Goal: Transaction & Acquisition: Book appointment/travel/reservation

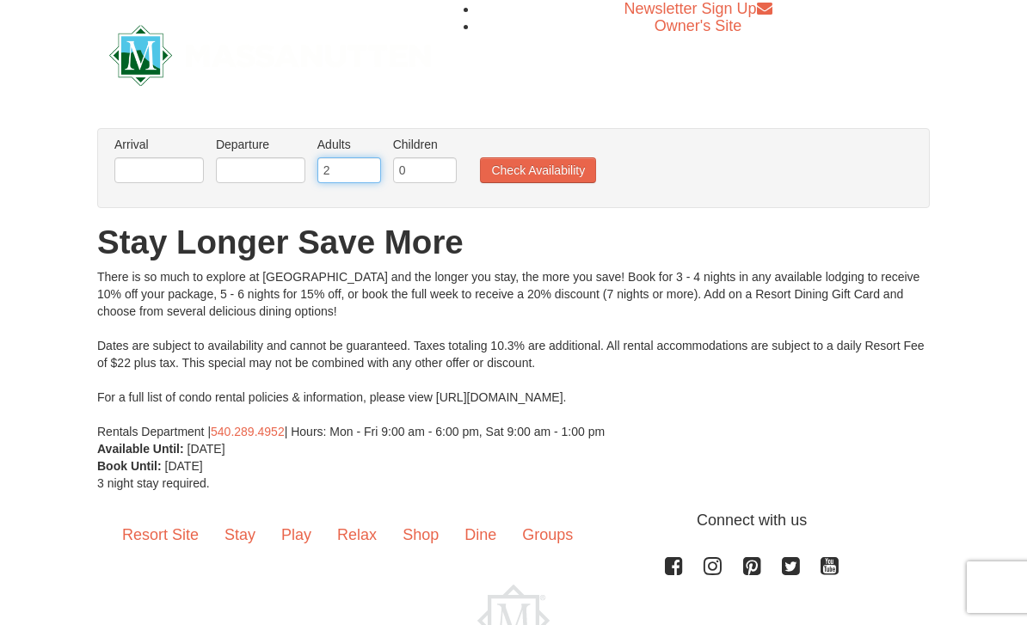
click at [329, 172] on input "2" at bounding box center [349, 170] width 64 height 26
type input "5"
click at [563, 164] on button "Check Availability" at bounding box center [538, 170] width 116 height 26
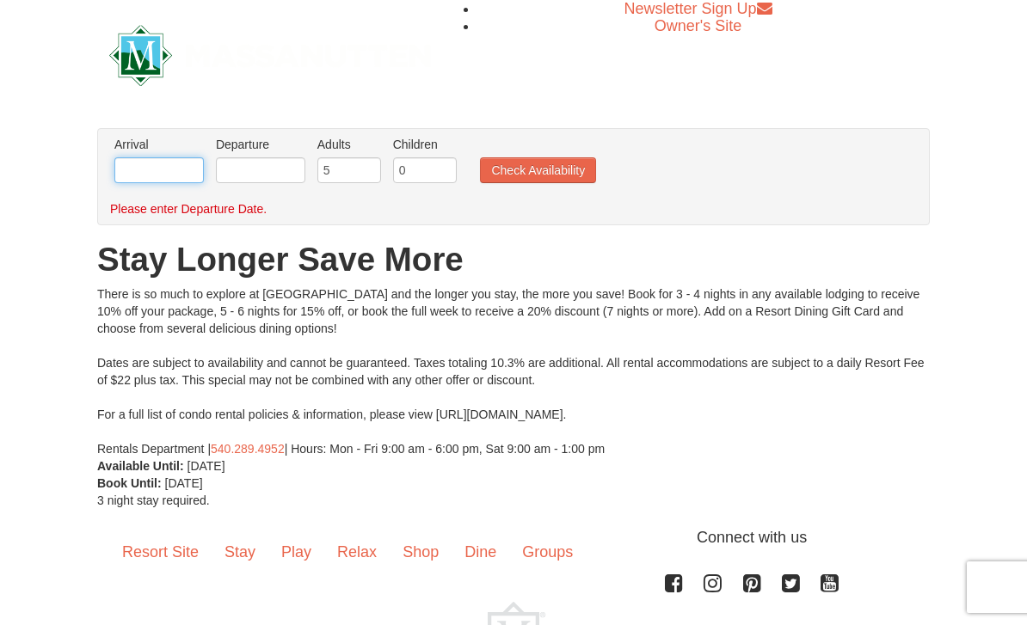
click at [133, 175] on input "text" at bounding box center [158, 170] width 89 height 26
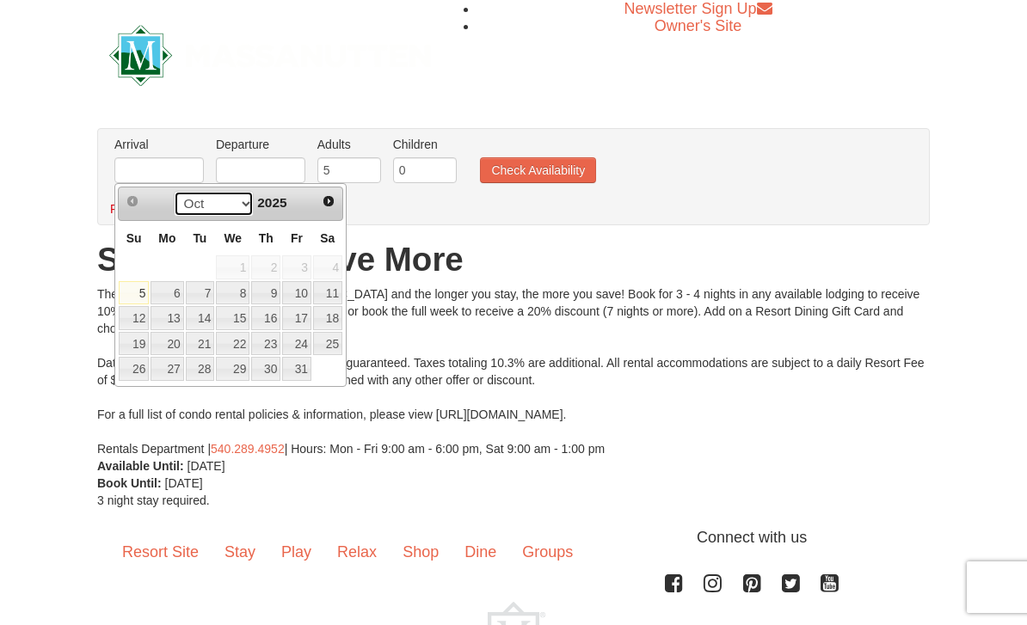
click at [230, 202] on select "Oct Nov Dec" at bounding box center [214, 204] width 80 height 26
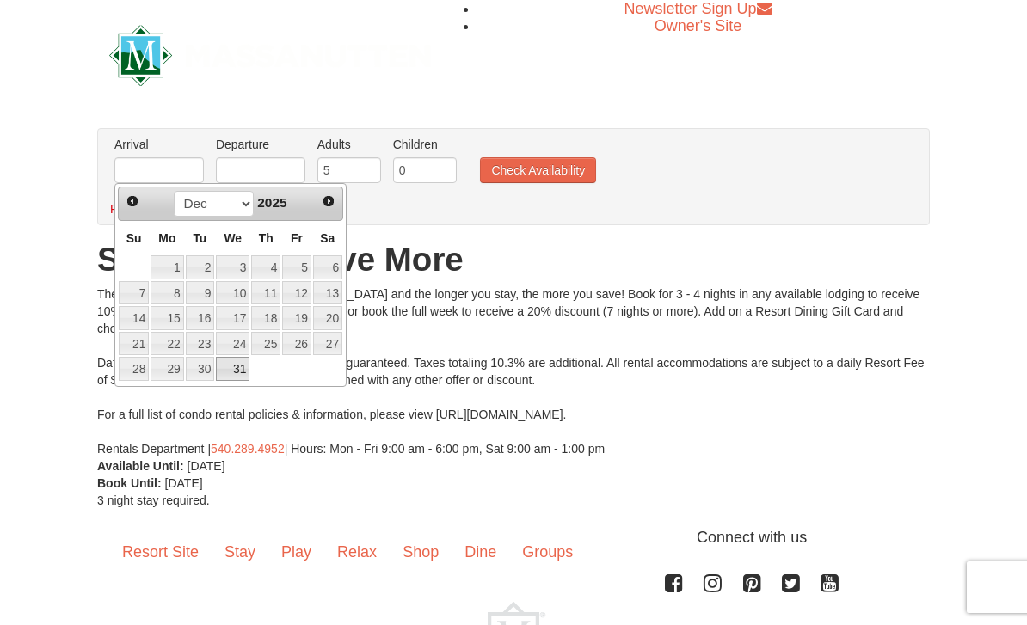
click at [233, 371] on link "31" at bounding box center [233, 369] width 34 height 24
type input "[DATE]"
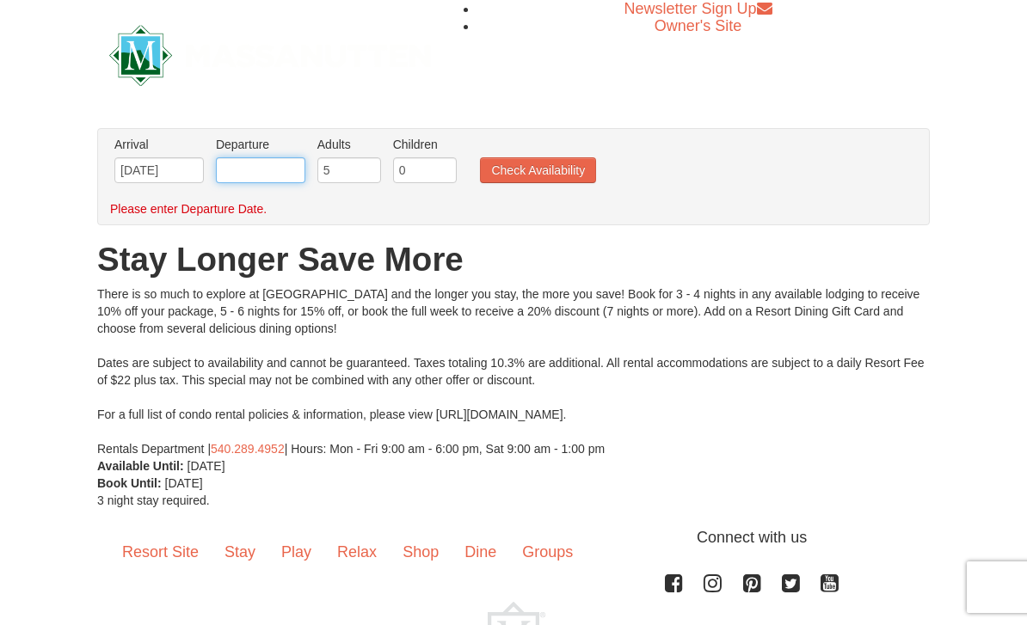
click at [261, 175] on input "text" at bounding box center [260, 170] width 89 height 26
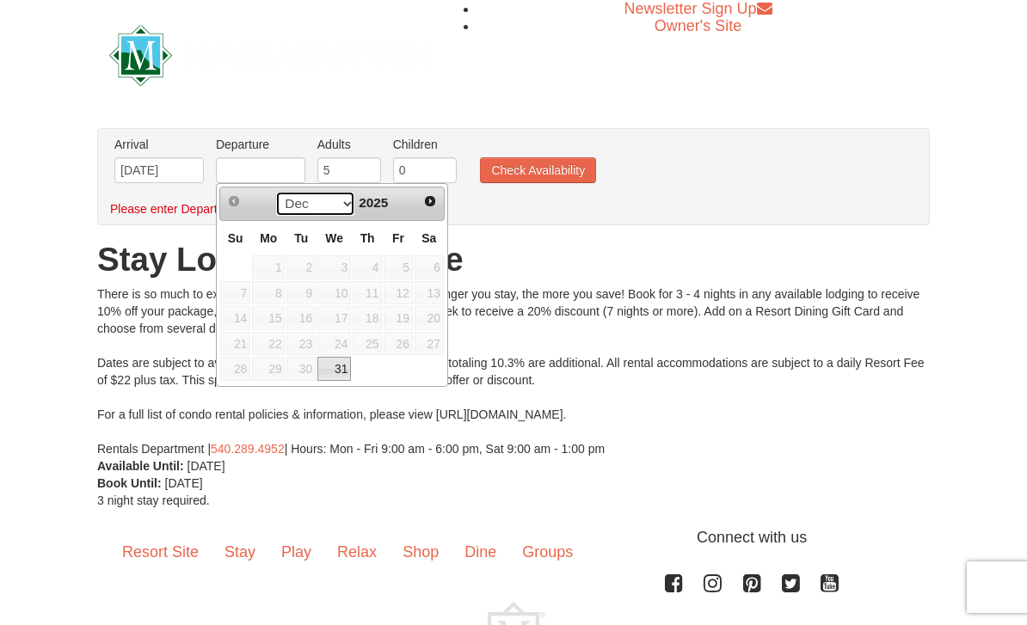
click at [331, 206] on select "Dec" at bounding box center [315, 204] width 80 height 26
click at [426, 205] on span "Next" at bounding box center [430, 201] width 14 height 14
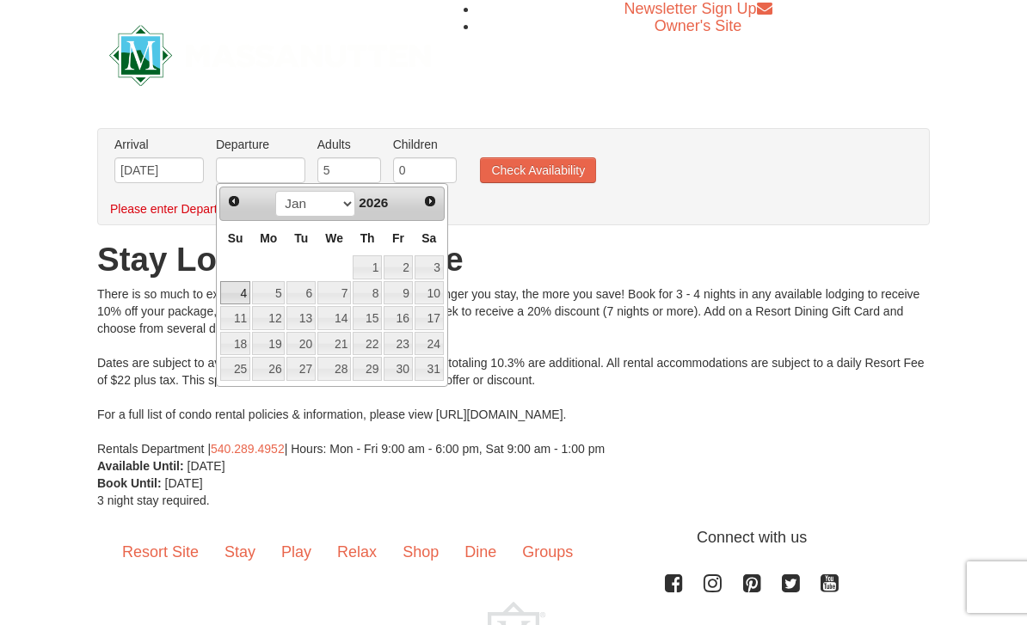
click at [231, 289] on link "4" at bounding box center [235, 293] width 30 height 24
type input "[DATE]"
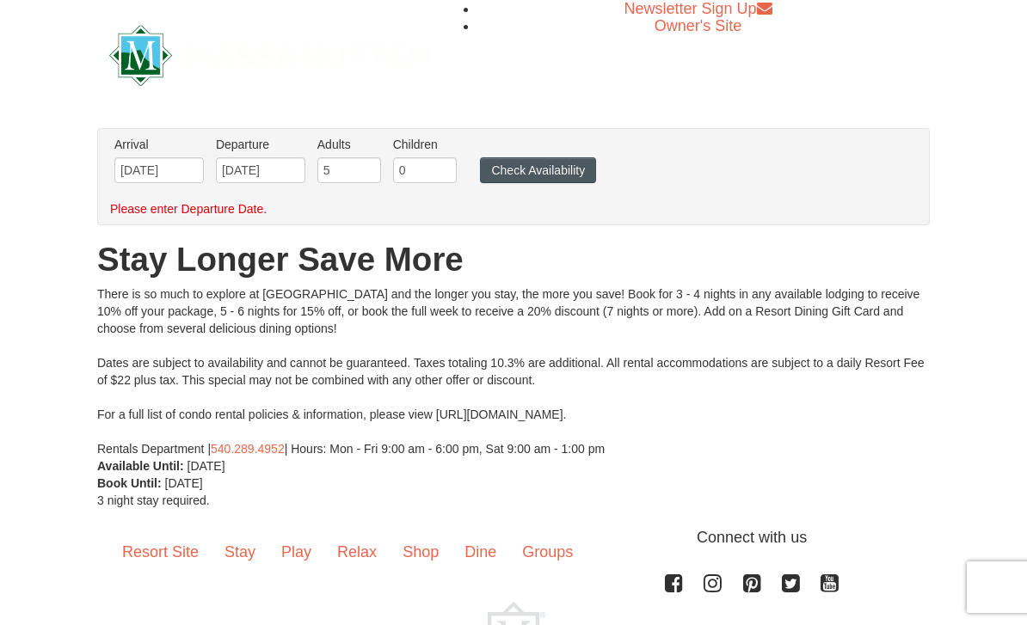
click at [542, 173] on button "Check Availability" at bounding box center [538, 170] width 116 height 26
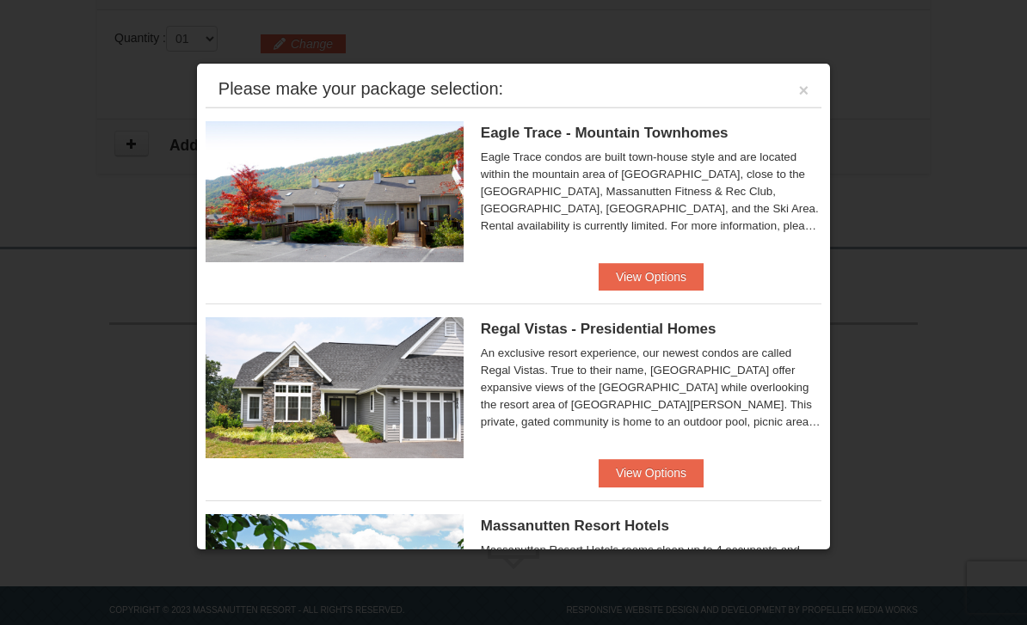
scroll to position [572, 0]
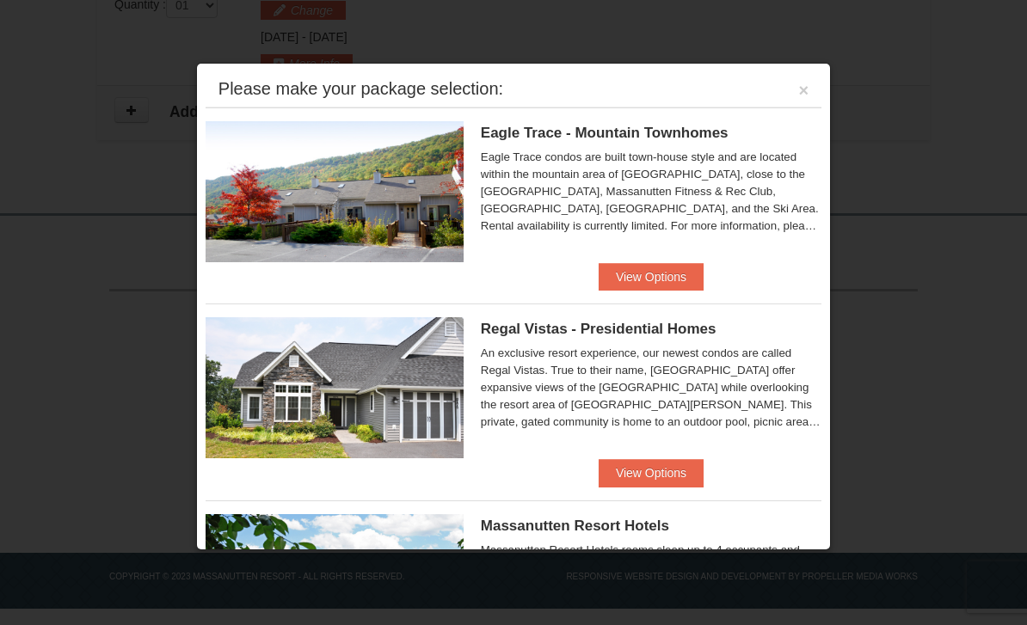
click at [792, 95] on div "Please make your package selection: ×" at bounding box center [514, 89] width 616 height 35
click at [795, 87] on div "Please make your package selection: ×" at bounding box center [514, 89] width 616 height 35
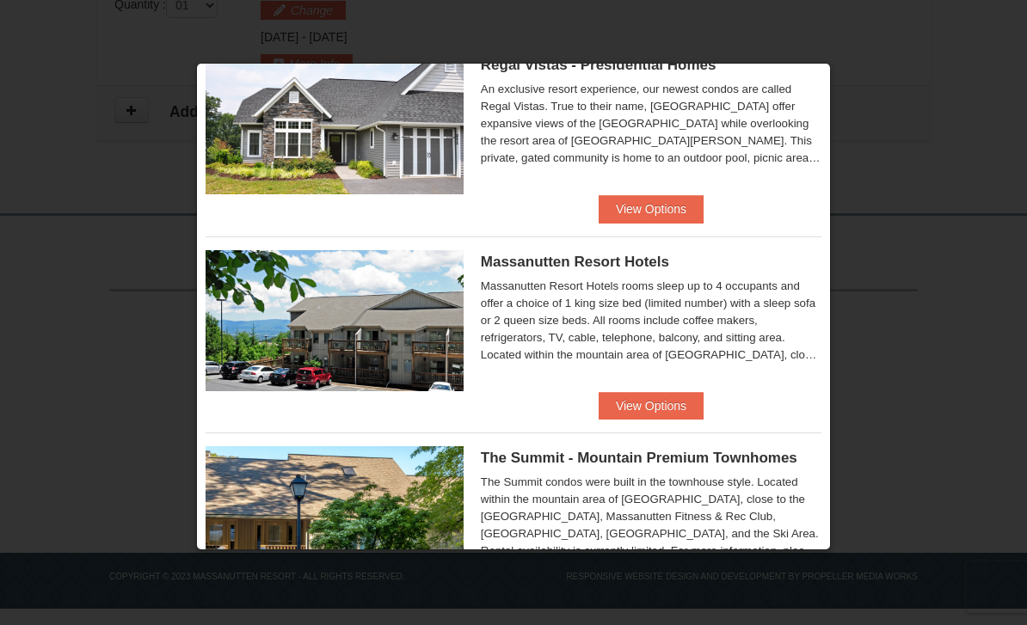
scroll to position [267, 0]
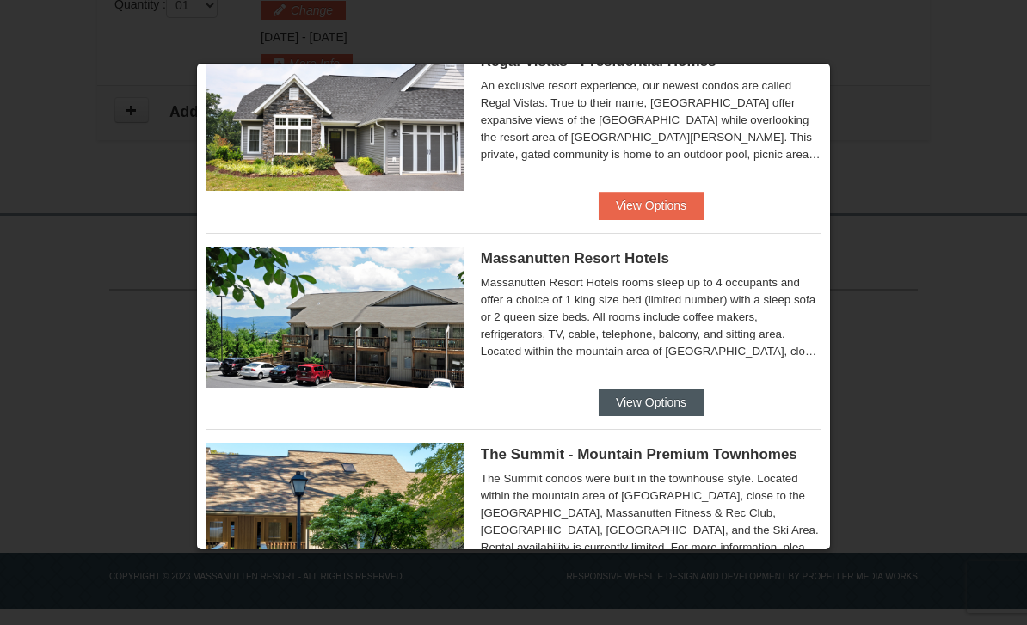
click at [654, 408] on button "View Options" at bounding box center [650, 403] width 105 height 28
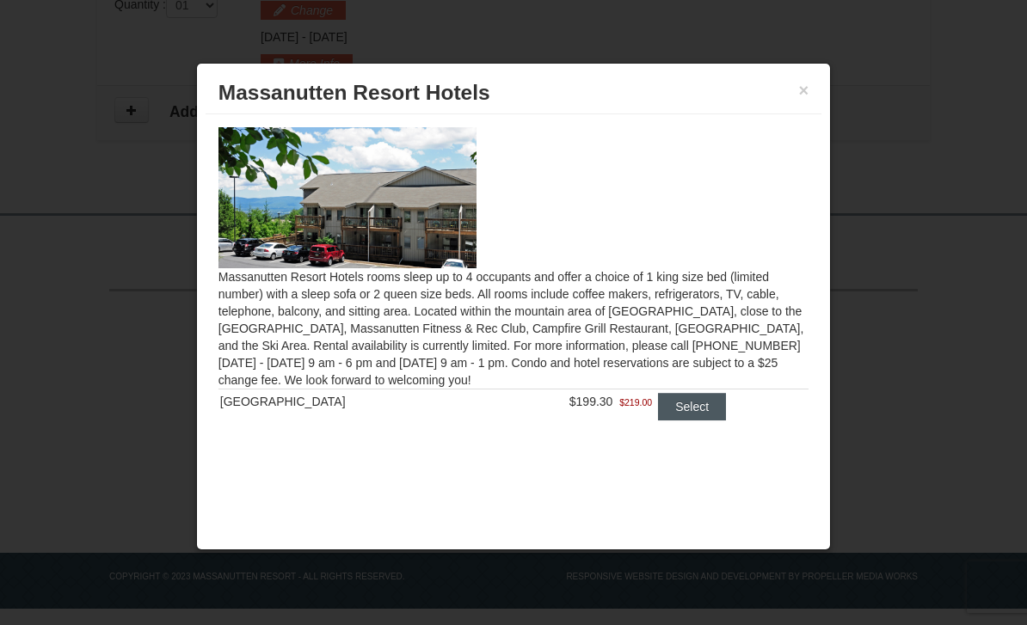
click at [709, 412] on button "Select" at bounding box center [692, 407] width 68 height 28
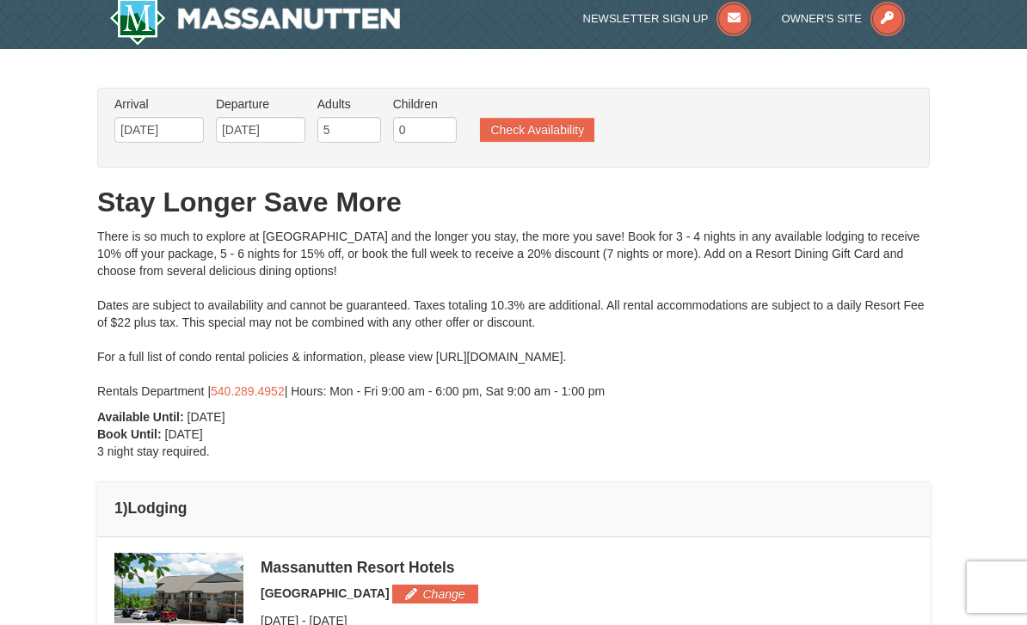
scroll to position [0, 0]
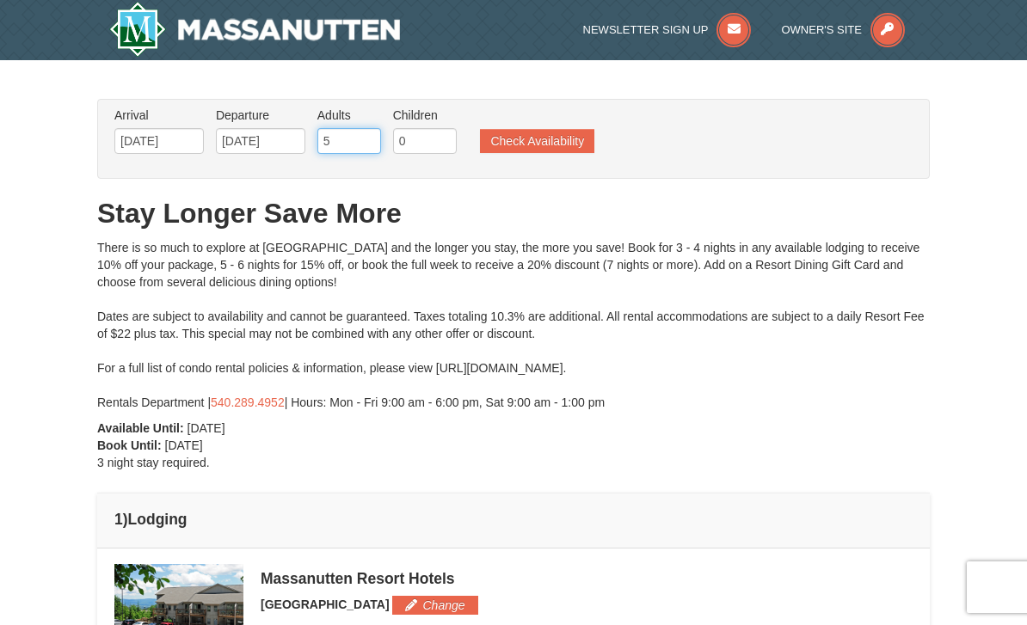
click at [328, 140] on input "5" at bounding box center [349, 141] width 64 height 26
type input "6"
click at [554, 129] on button "Check Availability" at bounding box center [537, 141] width 114 height 24
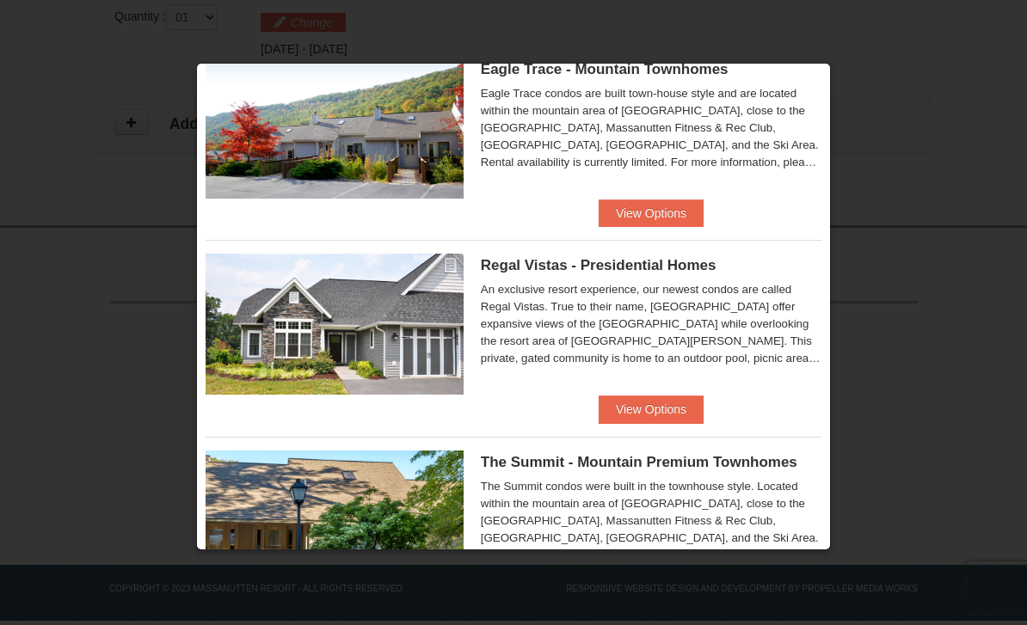
scroll to position [65, 0]
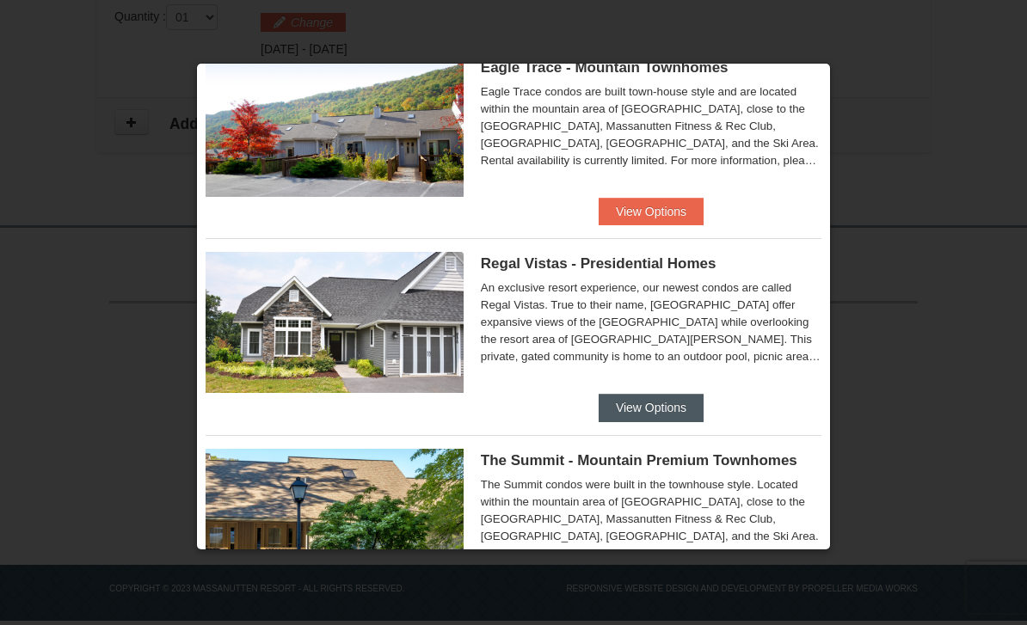
click at [636, 406] on button "View Options" at bounding box center [650, 408] width 105 height 28
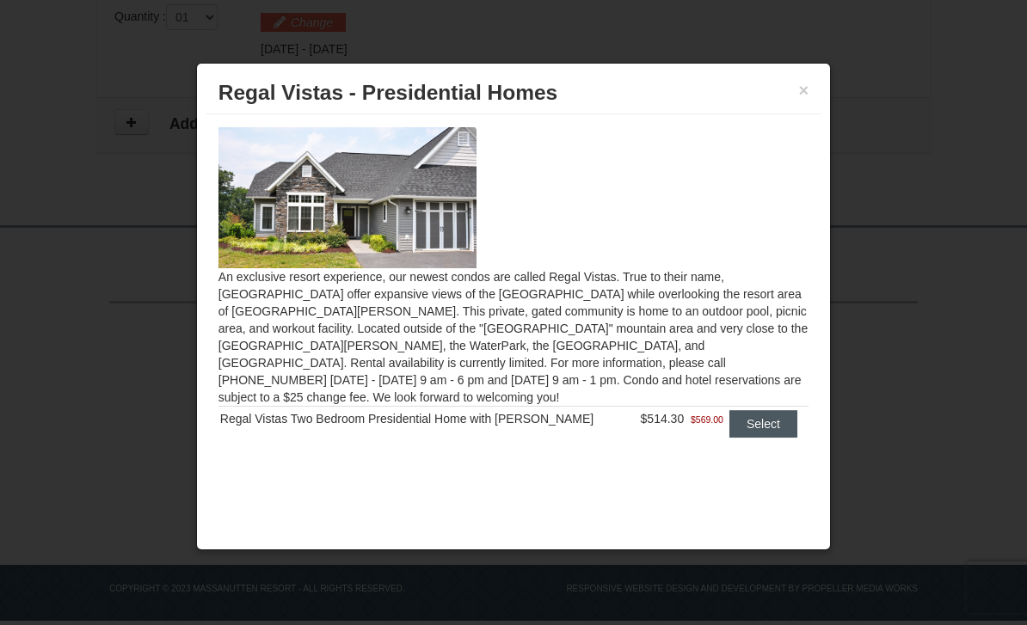
click at [763, 410] on button "Select" at bounding box center [763, 424] width 68 height 28
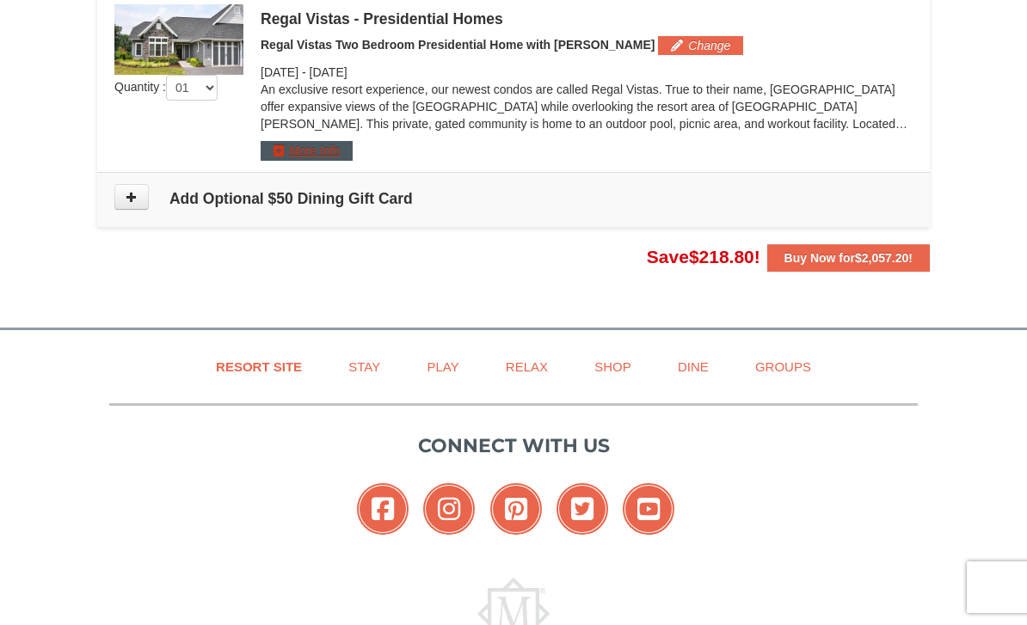
click at [288, 152] on button "More Info" at bounding box center [307, 150] width 92 height 19
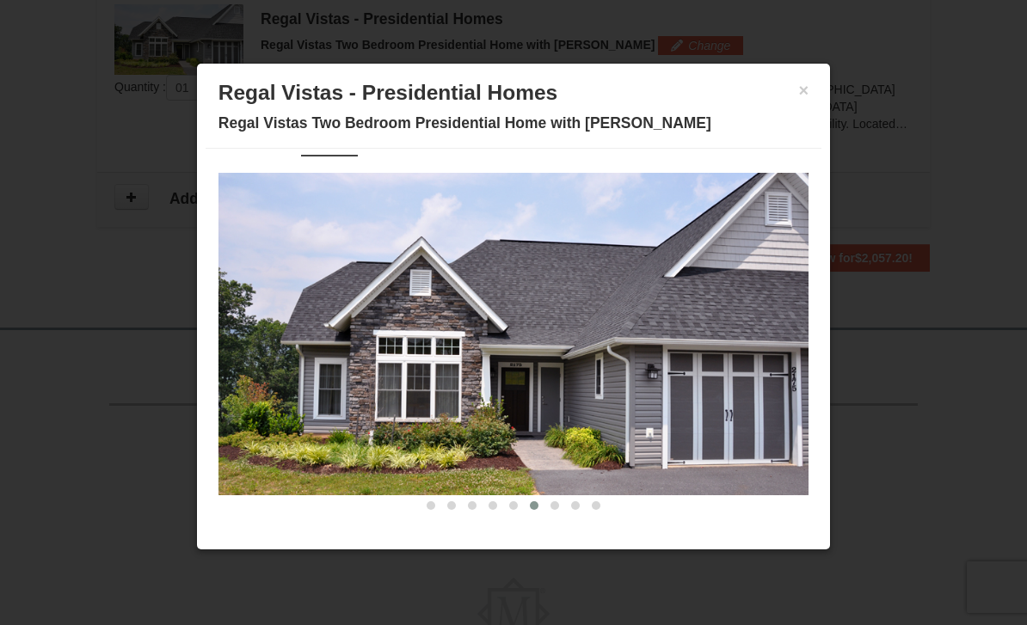
scroll to position [0, 0]
click at [787, 101] on h3 "Regal Vistas - Presidential Homes" at bounding box center [513, 93] width 590 height 26
click at [795, 98] on h3 "Regal Vistas - Presidential Homes" at bounding box center [513, 93] width 590 height 26
click at [795, 81] on h3 "Regal Vistas - Presidential Homes" at bounding box center [513, 93] width 590 height 26
click at [800, 91] on button "×" at bounding box center [804, 90] width 10 height 17
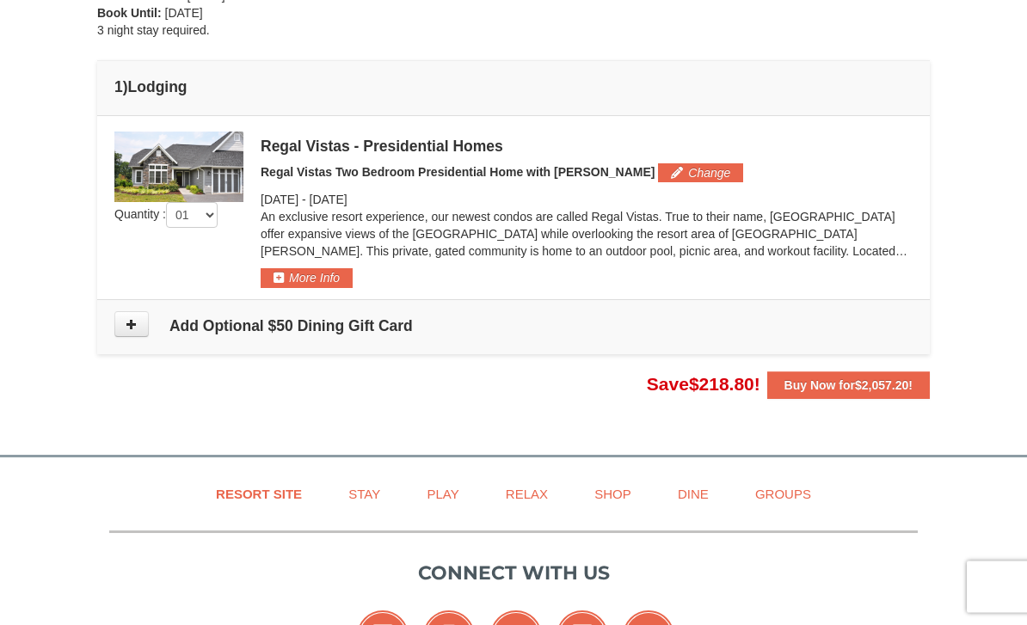
scroll to position [433, 0]
click at [282, 278] on button "More Info" at bounding box center [307, 277] width 92 height 19
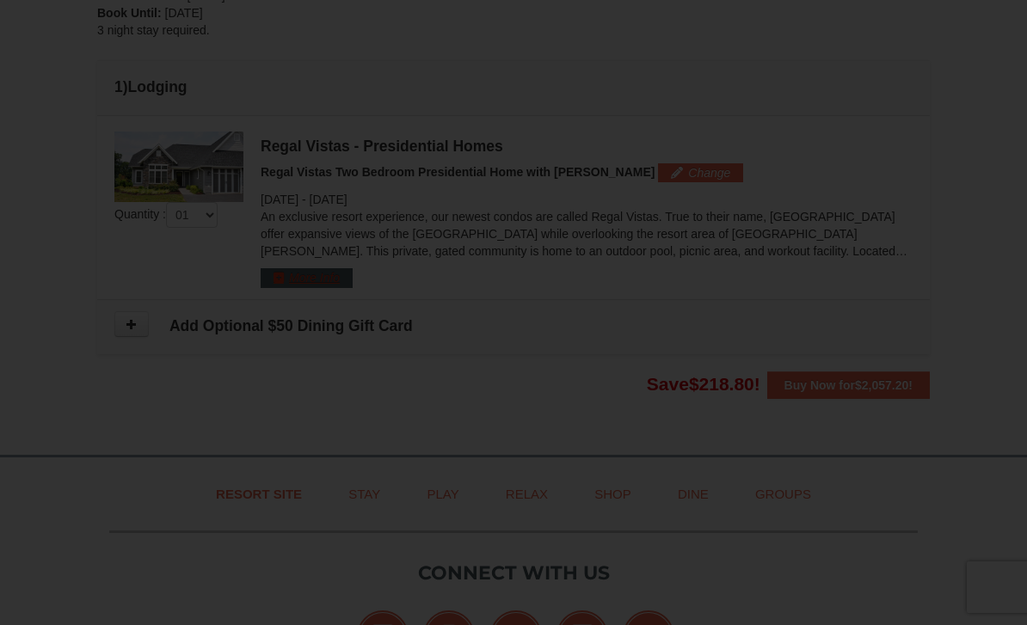
scroll to position [0, 0]
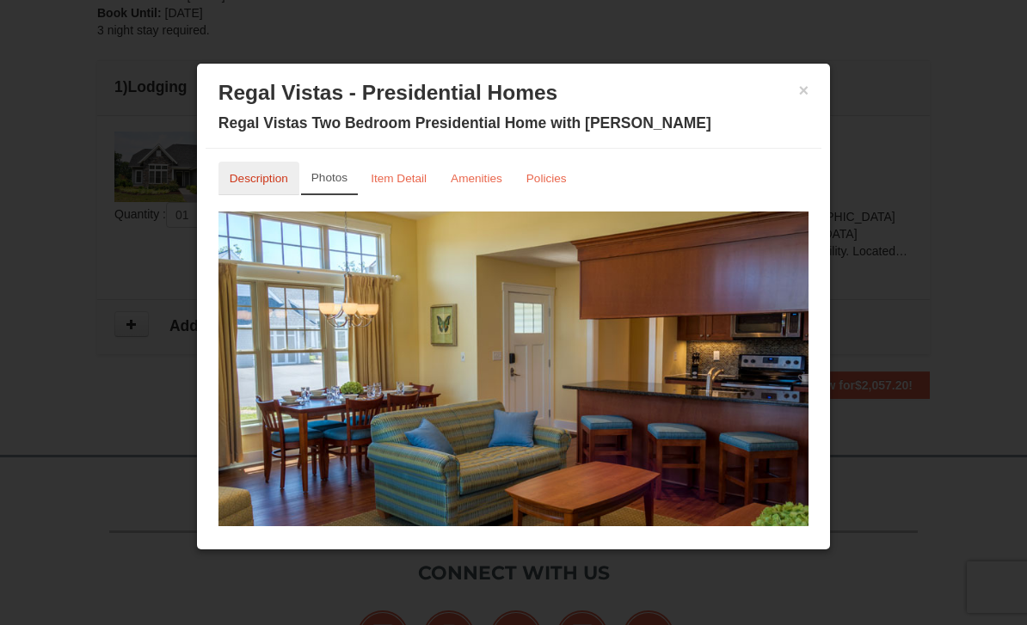
click at [242, 182] on small "Description" at bounding box center [259, 178] width 58 height 13
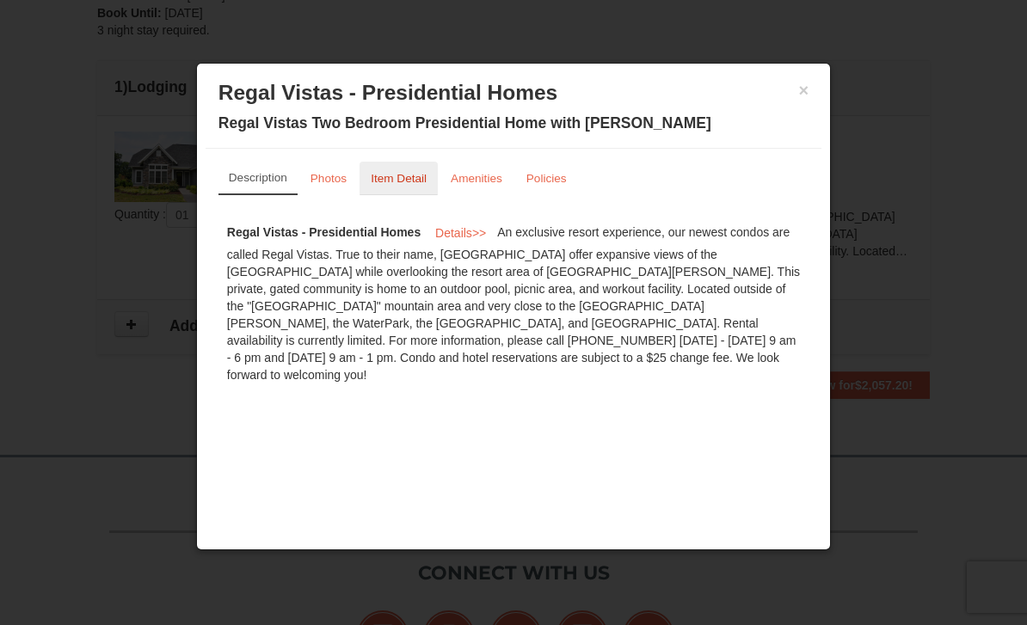
click at [388, 177] on small "Item Detail" at bounding box center [399, 178] width 56 height 13
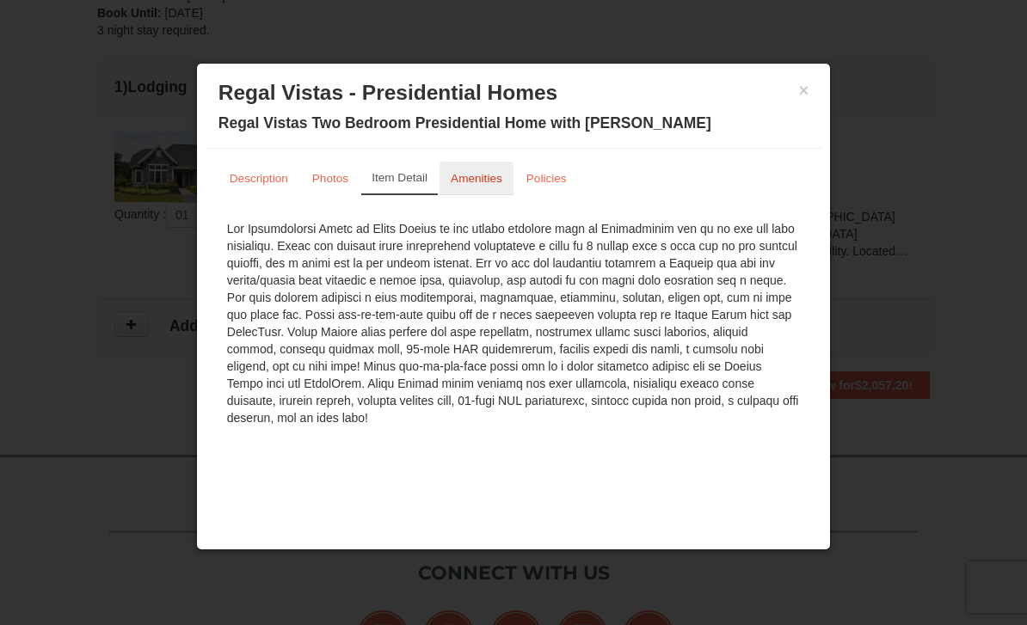
click at [476, 190] on link "Amenities" at bounding box center [476, 179] width 74 height 34
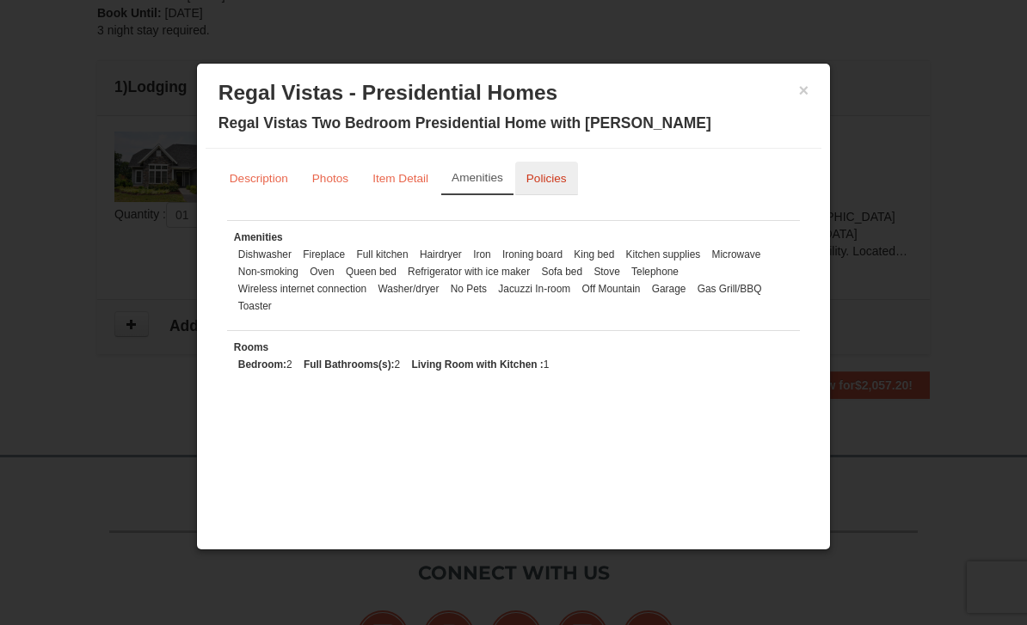
click at [552, 187] on link "Policies" at bounding box center [546, 179] width 63 height 34
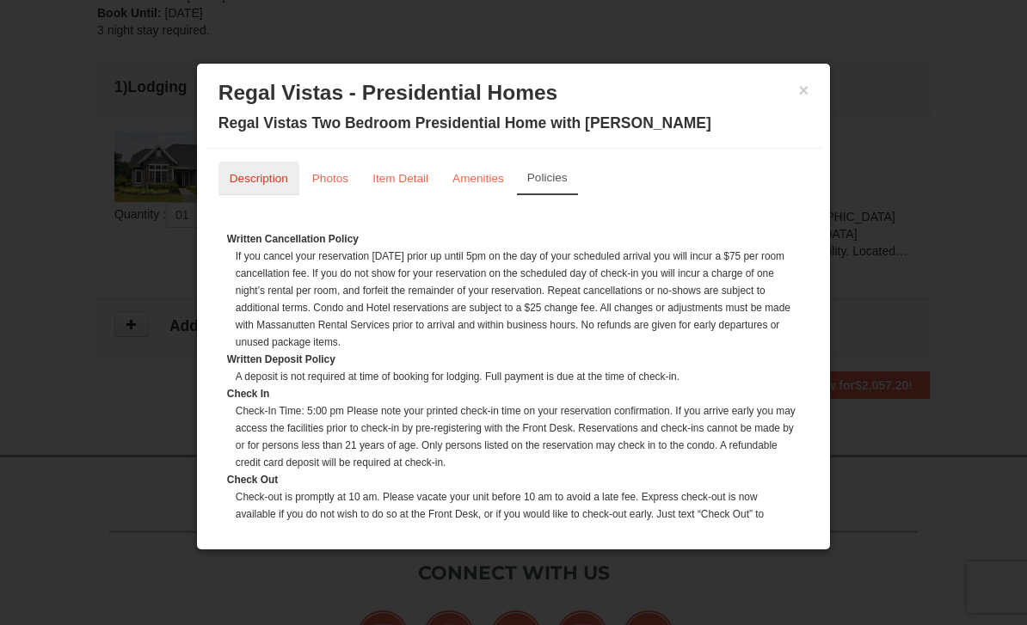
click at [254, 172] on small "Description" at bounding box center [259, 178] width 58 height 13
